Goal: Information Seeking & Learning: Learn about a topic

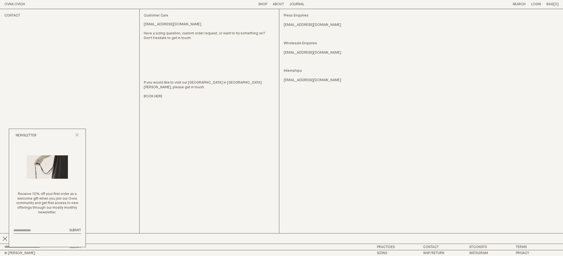
click at [260, 157] on div "Customer Care hello@ovnaovich.com Have a sizing question, custom order request,…" at bounding box center [211, 126] width 135 height 234
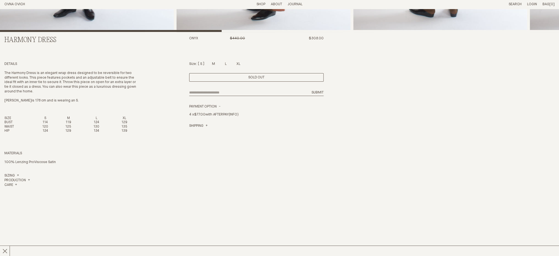
scroll to position [195, 0]
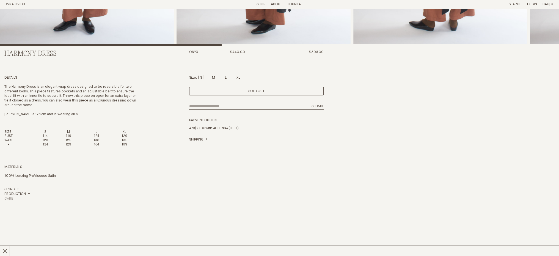
click at [15, 197] on h4 "Care" at bounding box center [10, 198] width 13 height 5
click at [29, 193] on h4 "Production" at bounding box center [17, 194] width 26 height 5
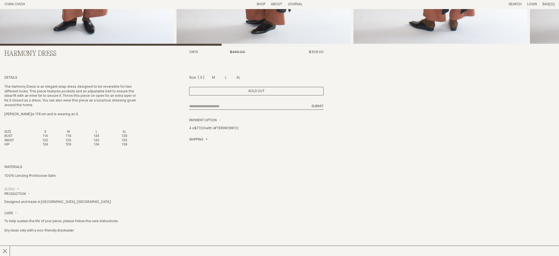
click at [19, 188] on link "Sizing" at bounding box center [11, 189] width 15 height 5
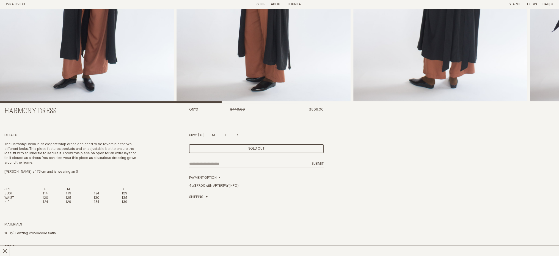
scroll to position [0, 0]
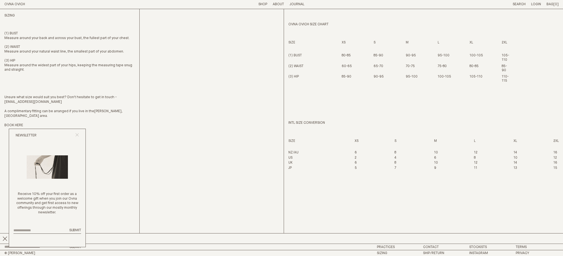
click at [77, 134] on icon "Close popup" at bounding box center [77, 135] width 4 height 4
